Goal: Transaction & Acquisition: Purchase product/service

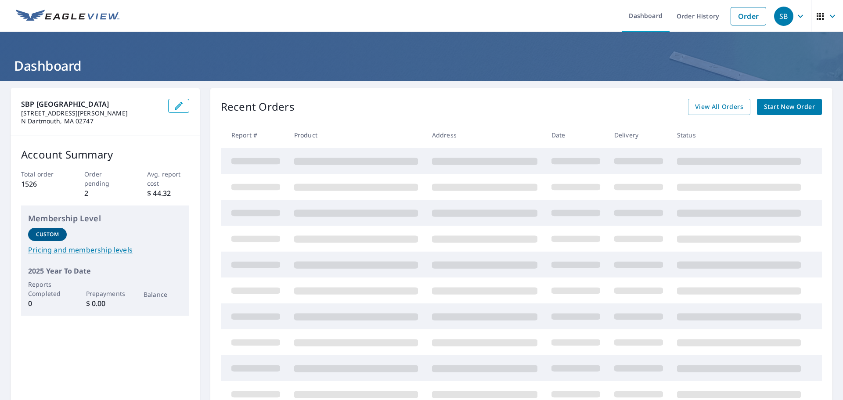
click at [793, 107] on span "Start New Order" at bounding box center [789, 106] width 51 height 11
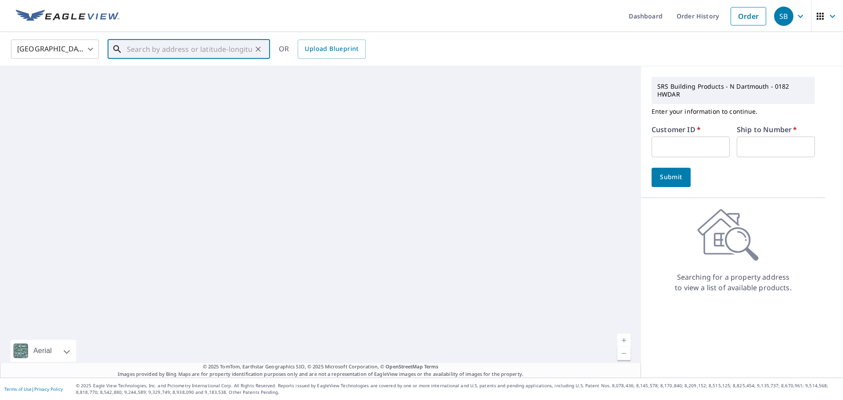
click at [193, 51] on input "text" at bounding box center [189, 49] width 125 height 25
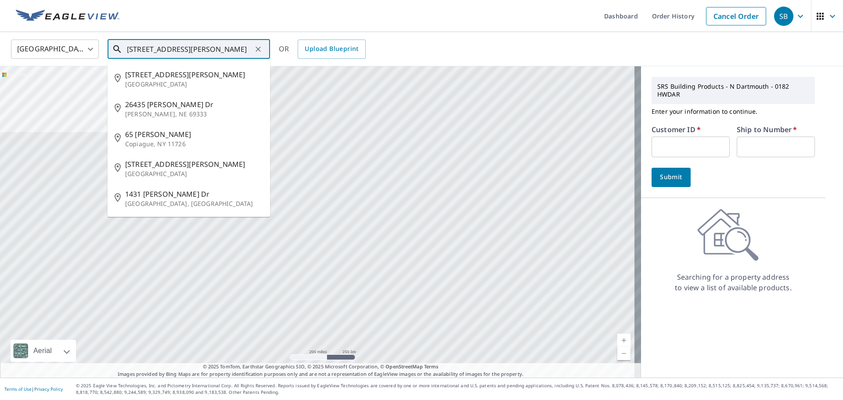
click at [187, 49] on input "[STREET_ADDRESS][PERSON_NAME]" at bounding box center [189, 49] width 125 height 25
click at [151, 49] on input "[STREET_ADDRESS][PERSON_NAME]" at bounding box center [189, 49] width 125 height 25
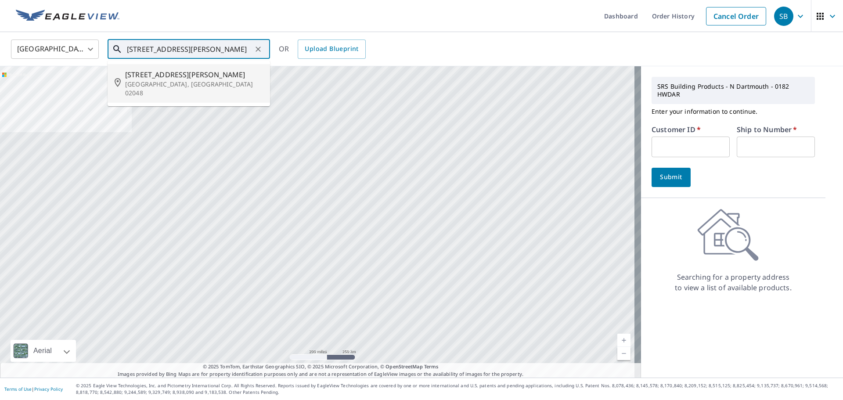
click at [172, 78] on span "[STREET_ADDRESS][PERSON_NAME]" at bounding box center [194, 74] width 138 height 11
type input "[STREET_ADDRESS][PERSON_NAME][PERSON_NAME]"
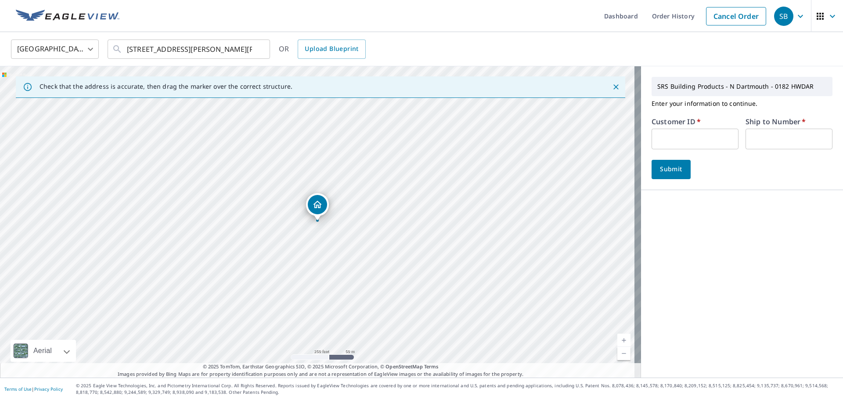
click at [709, 141] on input "text" at bounding box center [695, 139] width 87 height 21
type input "PCR182"
drag, startPoint x: 773, startPoint y: 141, endPoint x: 776, endPoint y: 145, distance: 5.4
click at [773, 141] on input "text" at bounding box center [789, 139] width 87 height 21
click at [677, 171] on span "Submit" at bounding box center [671, 169] width 25 height 11
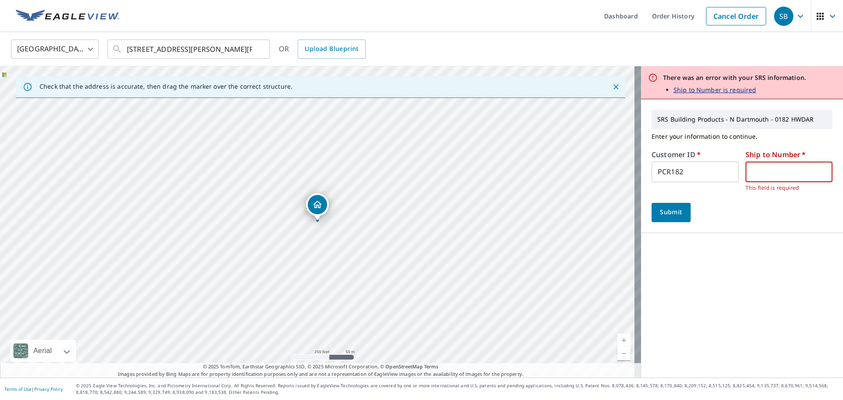
click at [769, 171] on input "text" at bounding box center [789, 172] width 87 height 21
type input "1"
click at [667, 209] on span "Submit" at bounding box center [671, 212] width 25 height 11
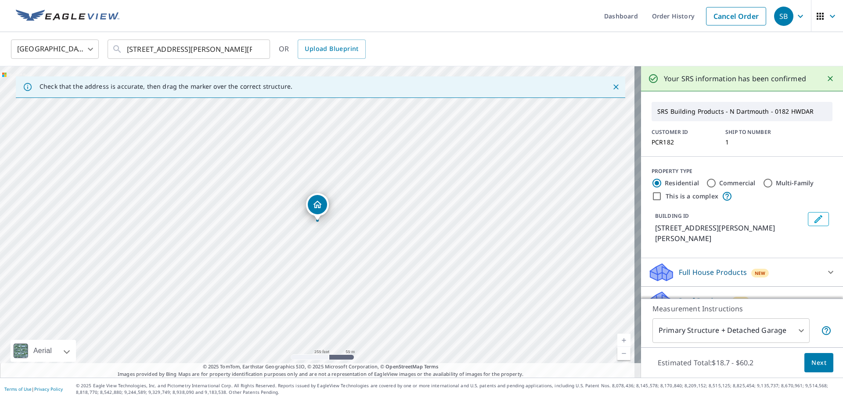
click at [816, 362] on span "Next" at bounding box center [819, 363] width 15 height 11
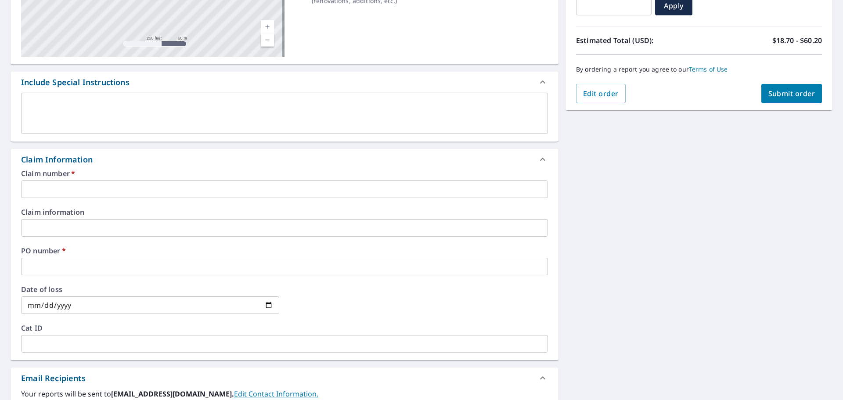
scroll to position [176, 0]
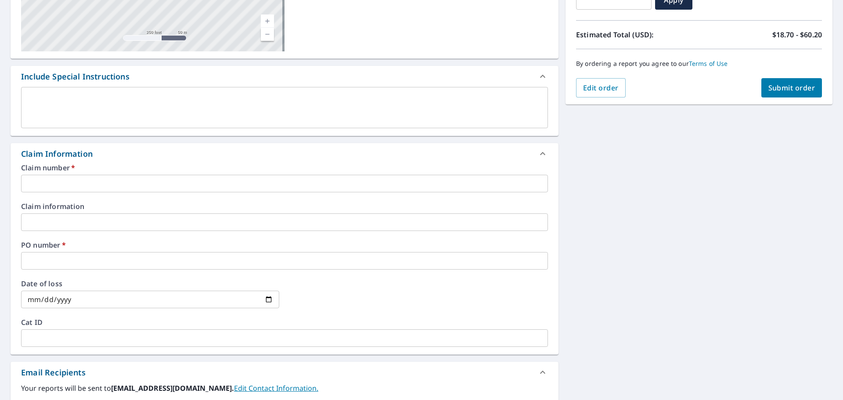
click at [171, 183] on input "text" at bounding box center [284, 184] width 527 height 18
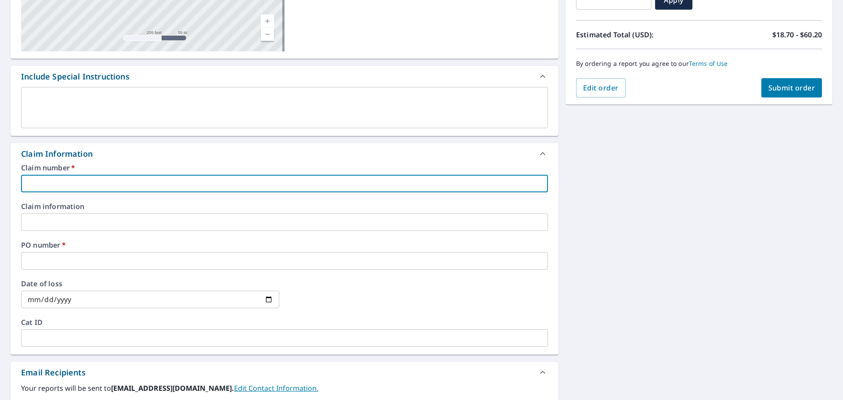
click at [101, 183] on input "text" at bounding box center [284, 184] width 527 height 18
type input "[PERSON_NAME] - [STREET_ADDRESS]"
checkbox input "true"
drag, startPoint x: 69, startPoint y: 182, endPoint x: 138, endPoint y: 180, distance: 69.4
click at [135, 181] on input "[PERSON_NAME] - [STREET_ADDRESS]" at bounding box center [284, 184] width 527 height 18
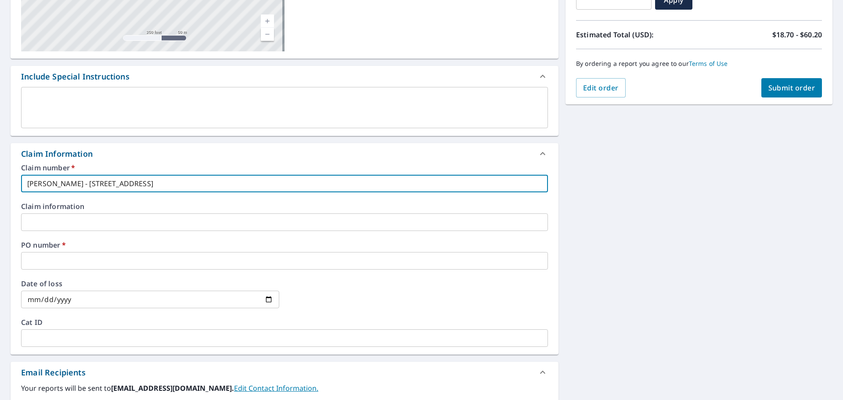
type input "[PERSON_NAME] - 4"
checkbox input "true"
type input "[PERSON_NAME] - 46"
checkbox input "true"
type input "[PERSON_NAME] - 469"
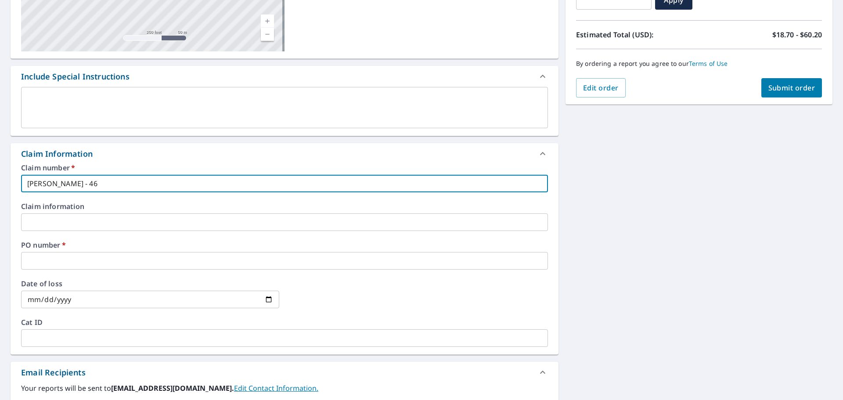
checkbox input "true"
type input "[PERSON_NAME] - 469"
checkbox input "true"
type input "[PERSON_NAME] - 469 s"
checkbox input "true"
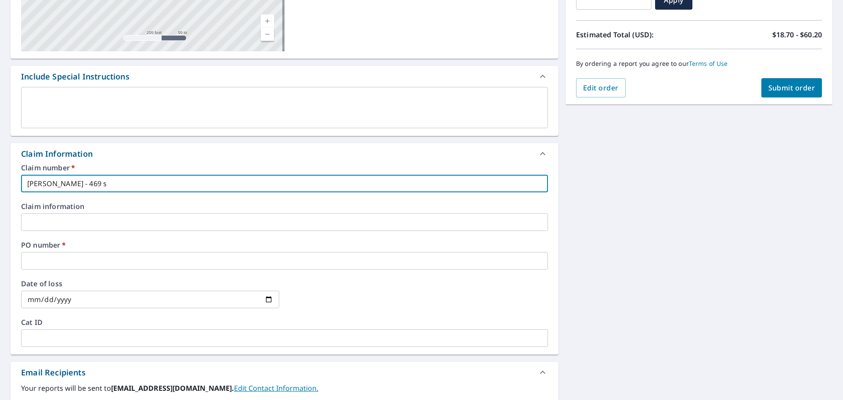
type input "[PERSON_NAME] - 469 st"
checkbox input "true"
type input "[PERSON_NAME] - 469 s"
checkbox input "true"
type input "[PERSON_NAME] - 469"
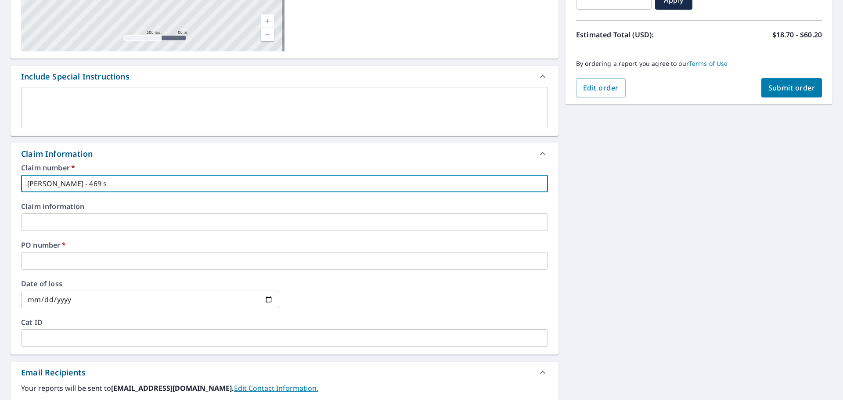
checkbox input "true"
type input "[PERSON_NAME] - 469 S"
checkbox input "true"
type input "[PERSON_NAME] - 469 ST"
checkbox input "true"
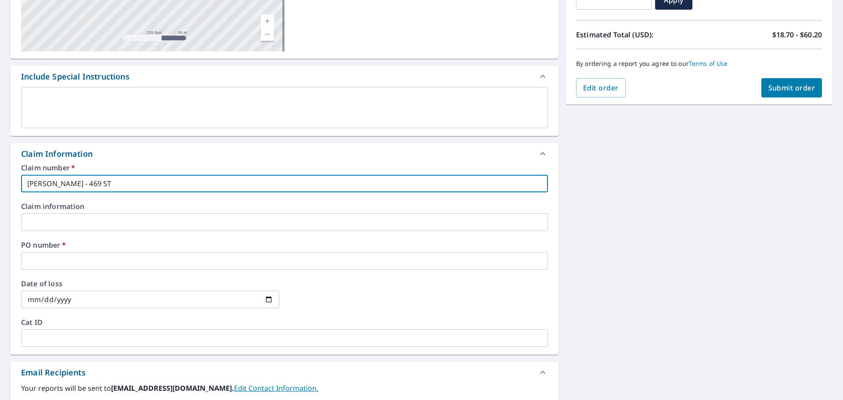
type input "[PERSON_NAME] - 469 STE"
checkbox input "true"
type input "[PERSON_NAME] - 469 STEA"
checkbox input "true"
type input "[PERSON_NAME] - 469 [PERSON_NAME]"
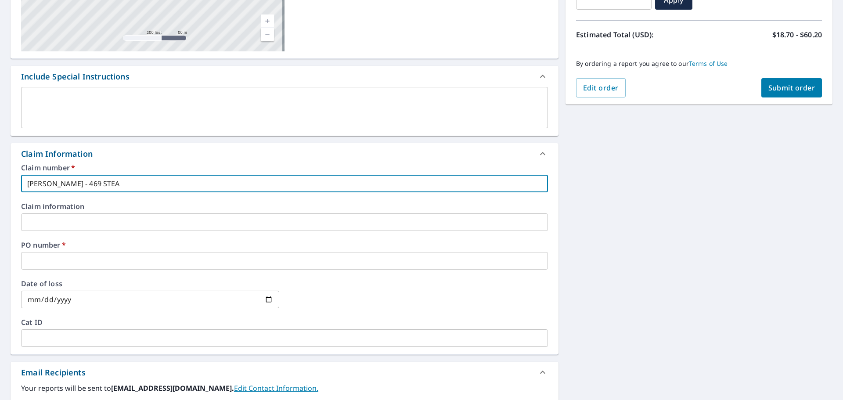
checkbox input "true"
type input "[PERSON_NAME] - 469 [PERSON_NAME]"
checkbox input "true"
type input "[PERSON_NAME] - 469 [PERSON_NAME]"
checkbox input "true"
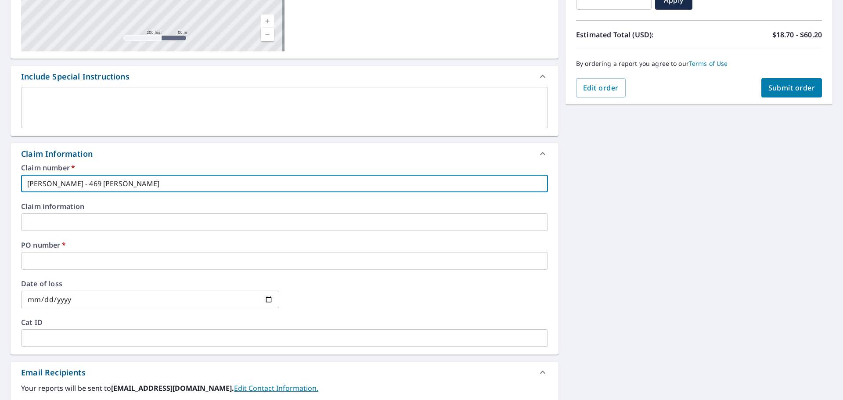
type input "[PERSON_NAME] - 469 [PERSON_NAME]"
checkbox input "true"
type input "[PERSON_NAME] - 469 [PERSON_NAME] A"
checkbox input "true"
type input "[PERSON_NAME] - 469 [PERSON_NAME]"
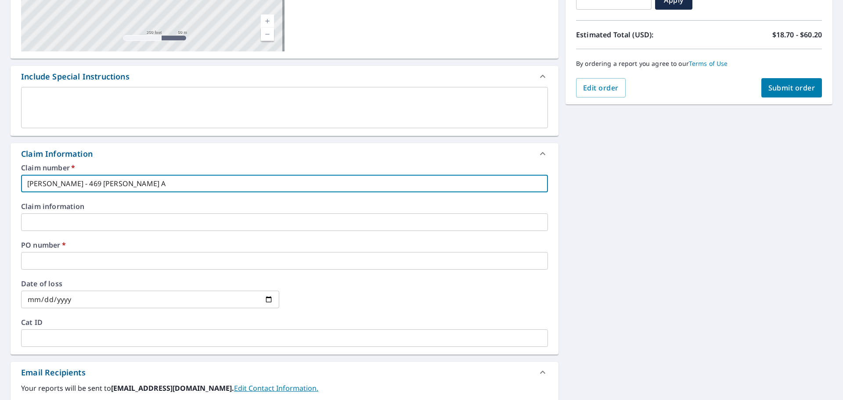
checkbox input "true"
type input "[PERSON_NAME] - [STREET_ADDRESS][PERSON_NAME]"
checkbox input "true"
type input "[PERSON_NAME] - [STREET_ADDRESS][PERSON_NAME]"
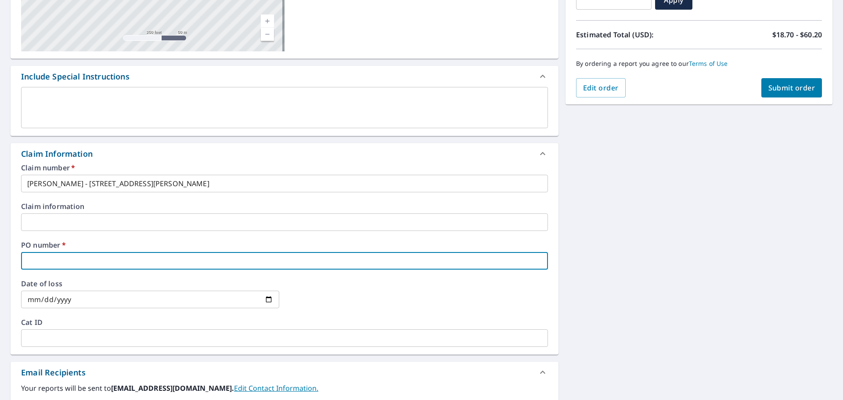
type input "4"
checkbox input "true"
type input "46"
checkbox input "true"
type input "469"
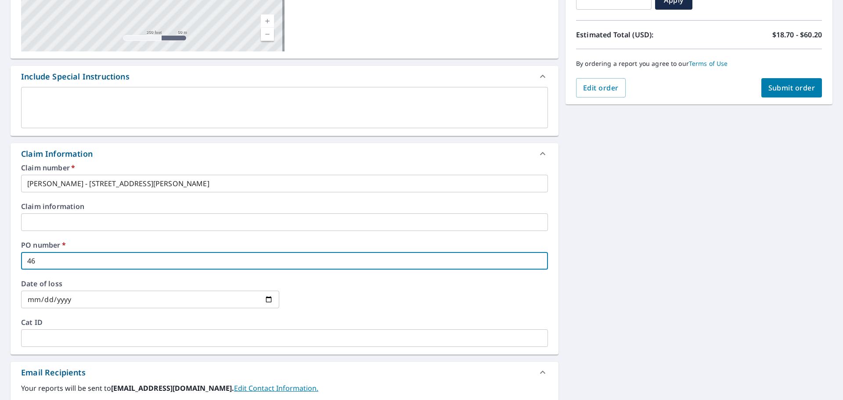
checkbox input "true"
type input "469"
checkbox input "true"
type input "469 S"
checkbox input "true"
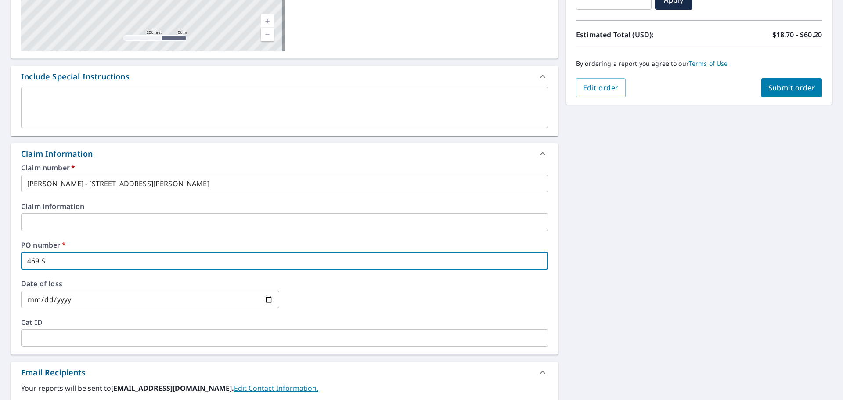
type input "469 ST"
checkbox input "true"
type input "469 STE"
checkbox input "true"
type input "469 STEA"
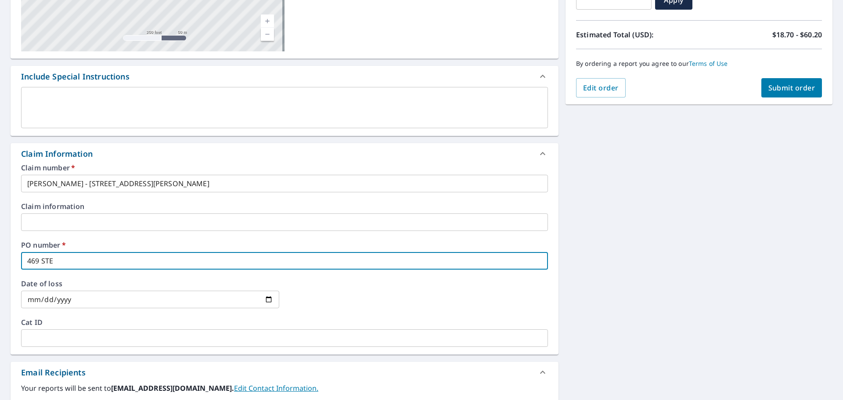
checkbox input "true"
type input "469 [PERSON_NAME]"
checkbox input "true"
type input "469 [PERSON_NAME]"
checkbox input "true"
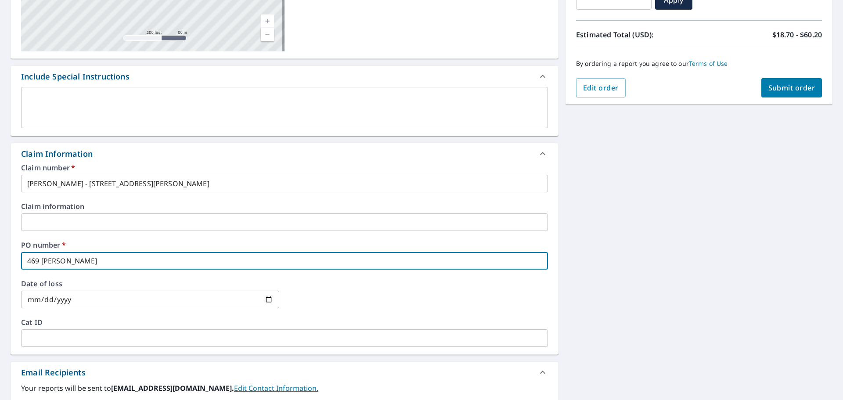
type input "469 [PERSON_NAME]"
checkbox input "true"
type input "469 [PERSON_NAME]"
checkbox input "true"
type input "469 [PERSON_NAME] A"
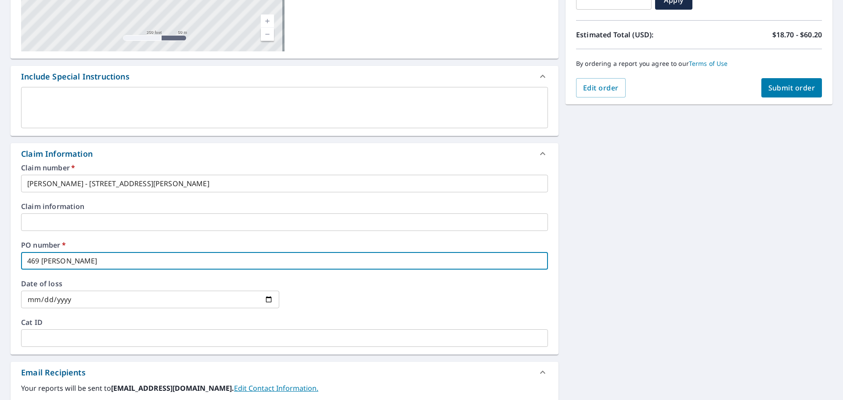
checkbox input "true"
type input "469 [PERSON_NAME]"
checkbox input "true"
type input "[STREET_ADDRESS][PERSON_NAME]"
checkbox input "true"
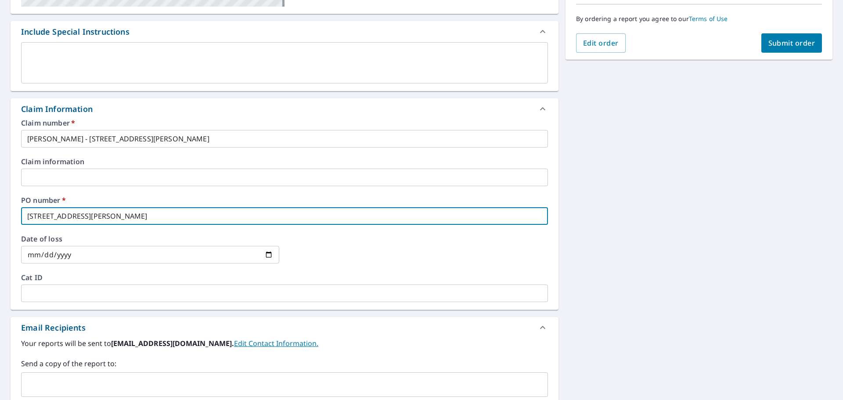
scroll to position [264, 0]
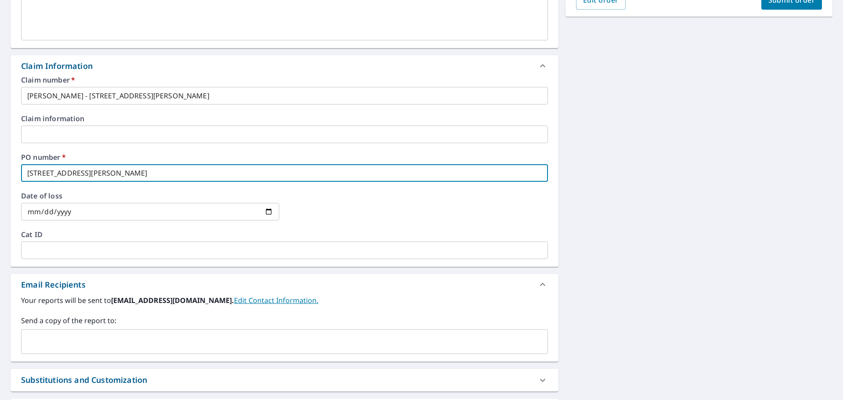
click at [45, 332] on div "​" at bounding box center [284, 341] width 527 height 25
type input "[STREET_ADDRESS][PERSON_NAME]"
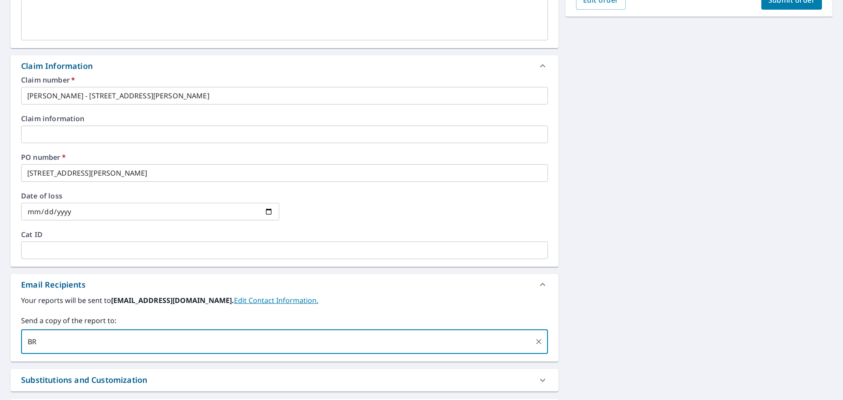
type input "B"
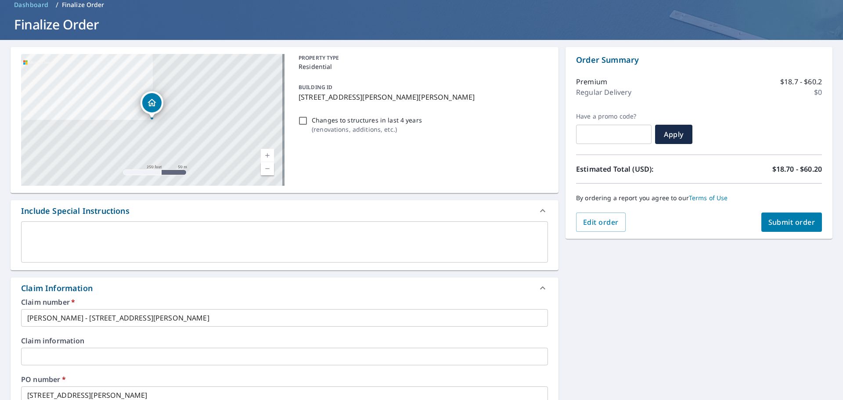
scroll to position [40, 0]
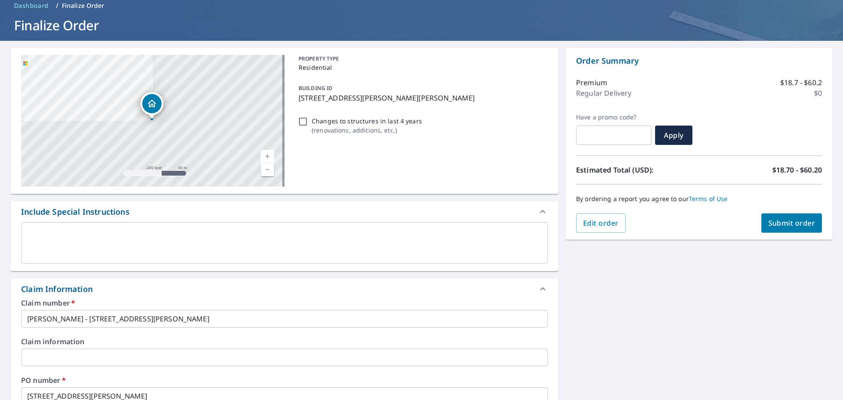
type input "[PERSON_NAME][EMAIL_ADDRESS][PERSON_NAME][DOMAIN_NAME]"
click at [787, 220] on span "Submit order" at bounding box center [792, 223] width 47 height 10
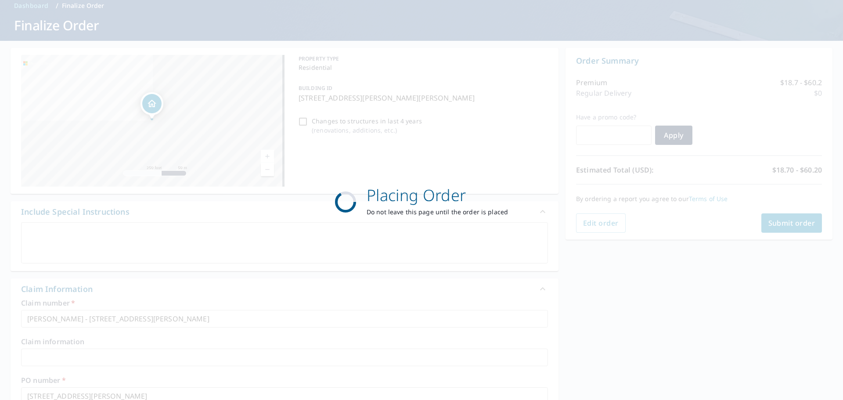
checkbox input "true"
